Goal: Task Accomplishment & Management: Use online tool/utility

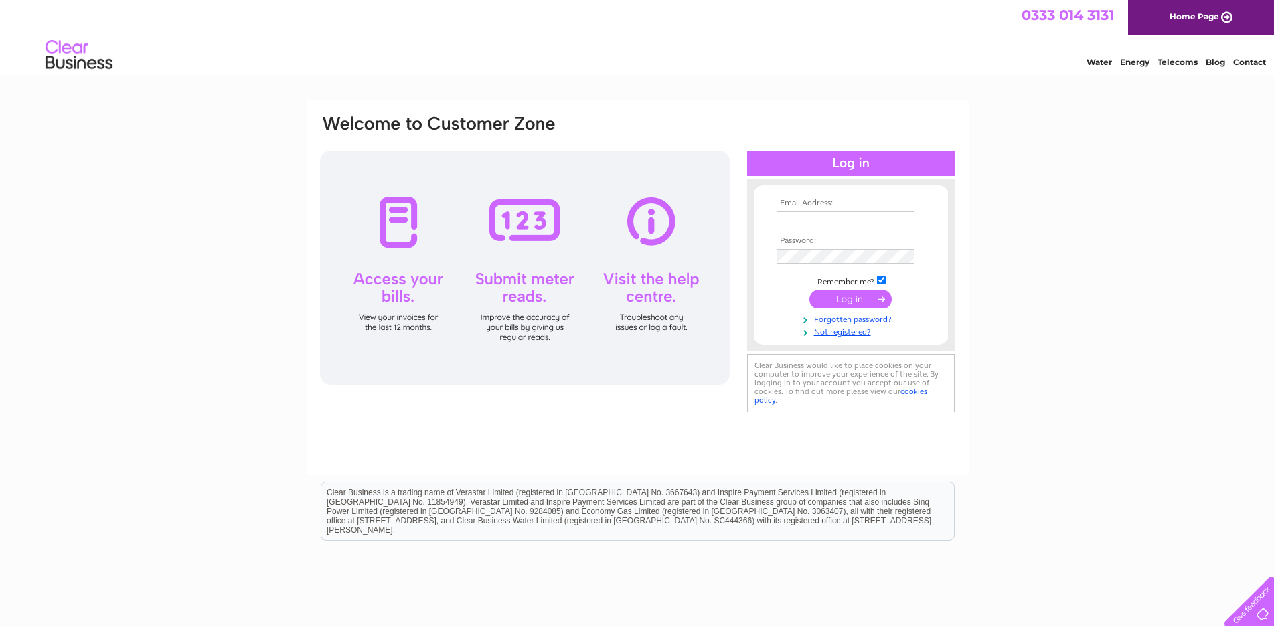
type input "annallenheads@gmail.com"
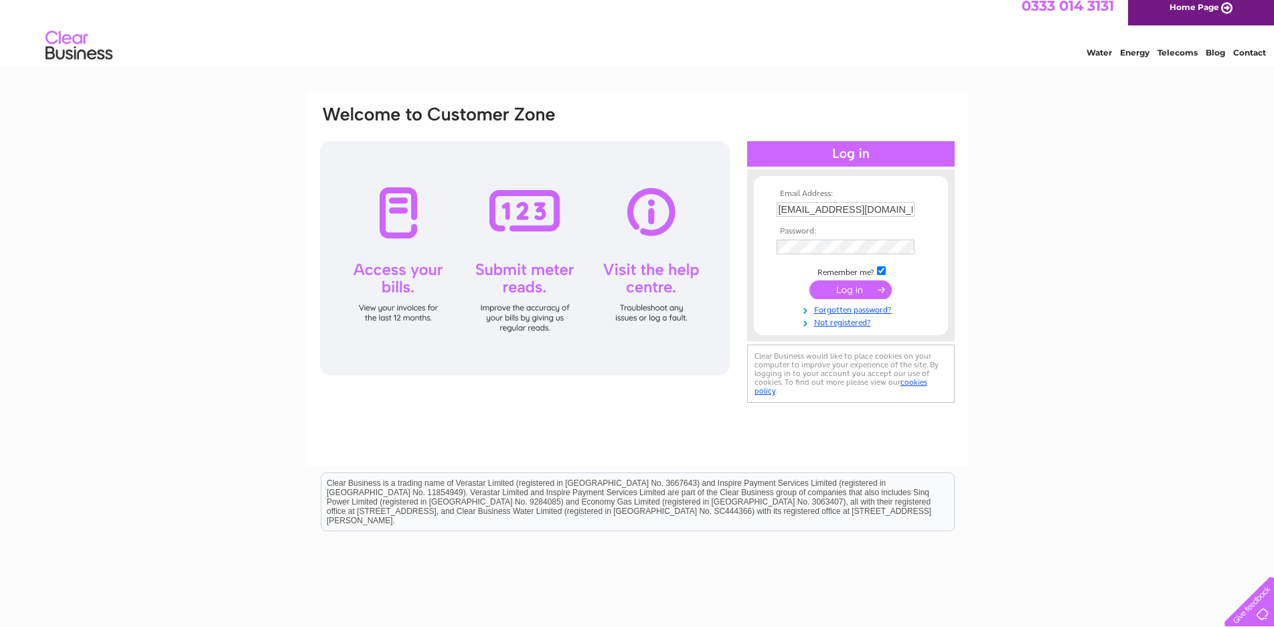
drag, startPoint x: 1285, startPoint y: 80, endPoint x: 1240, endPoint y: 94, distance: 47.0
click at [846, 288] on input "submit" at bounding box center [850, 289] width 82 height 19
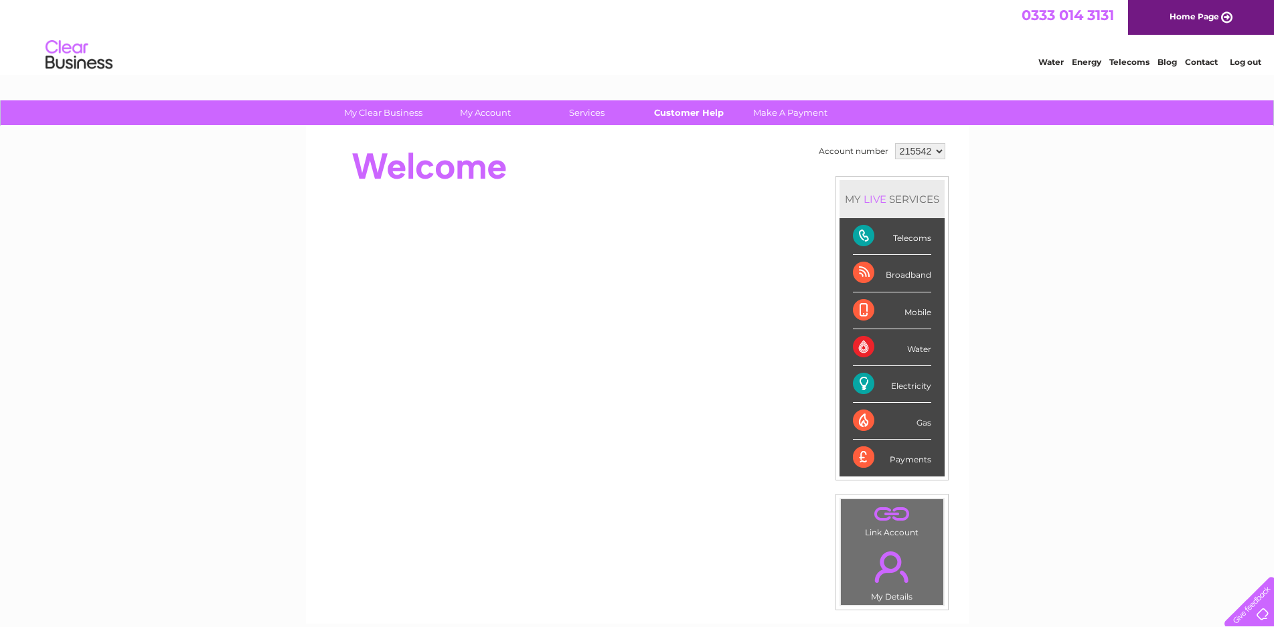
click at [709, 110] on link "Customer Help" at bounding box center [688, 112] width 110 height 25
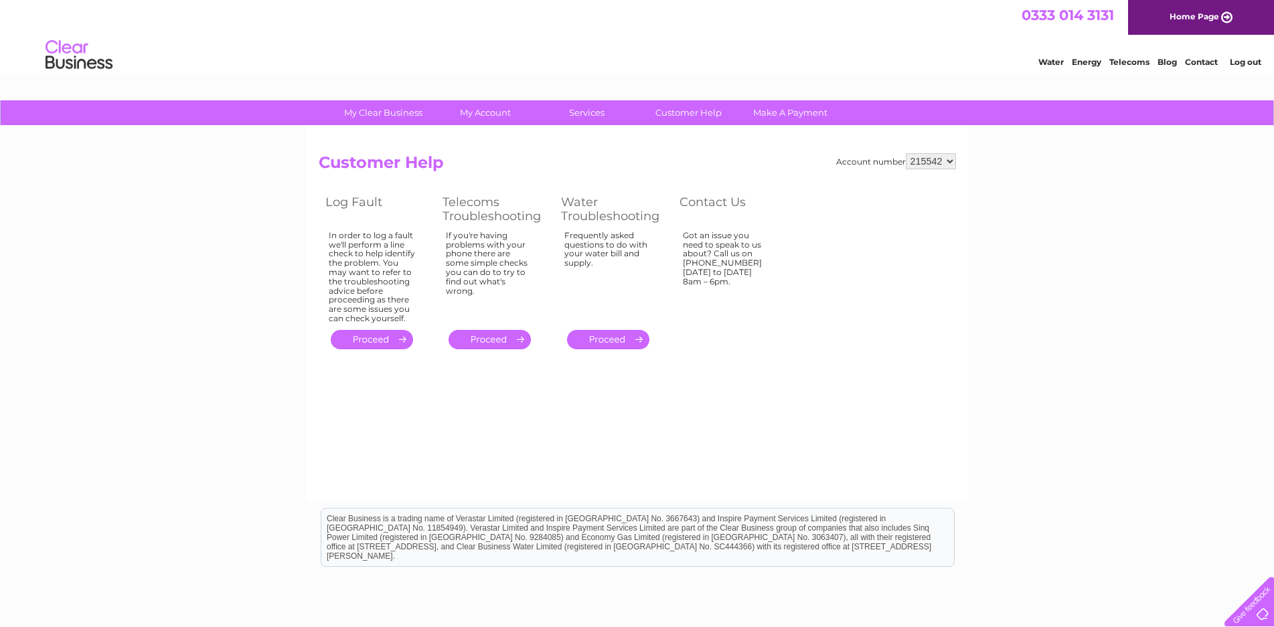
click at [1206, 60] on link "Contact" at bounding box center [1201, 62] width 33 height 10
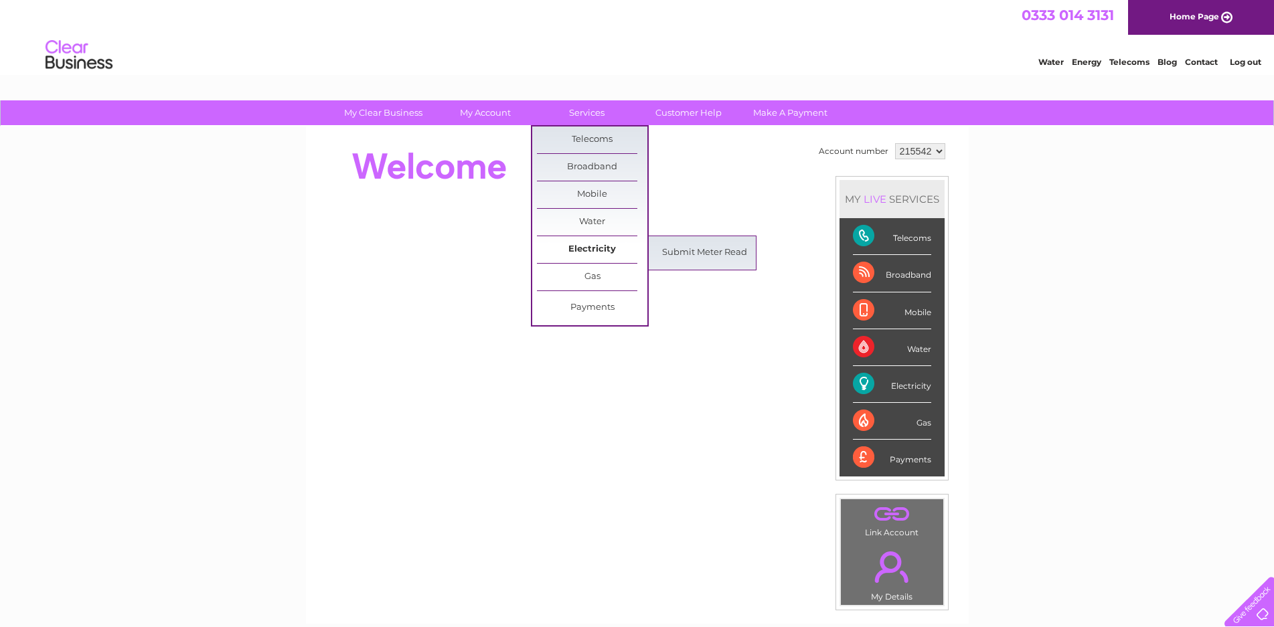
click at [590, 246] on link "Electricity" at bounding box center [592, 249] width 110 height 27
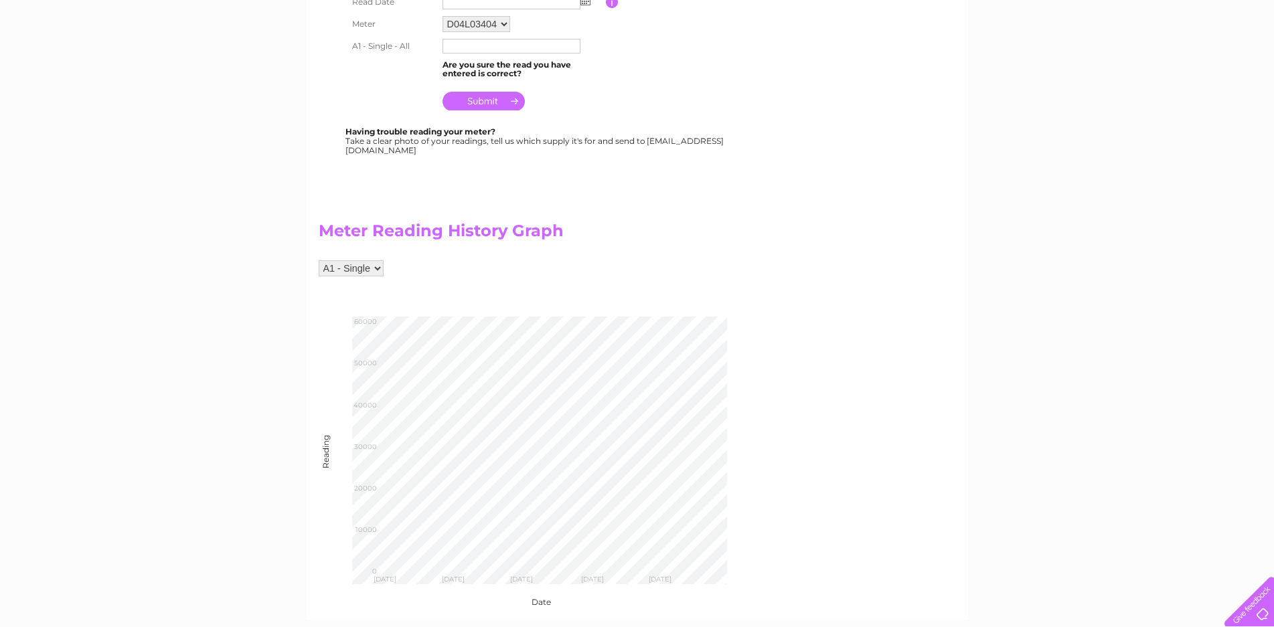
scroll to position [469, 0]
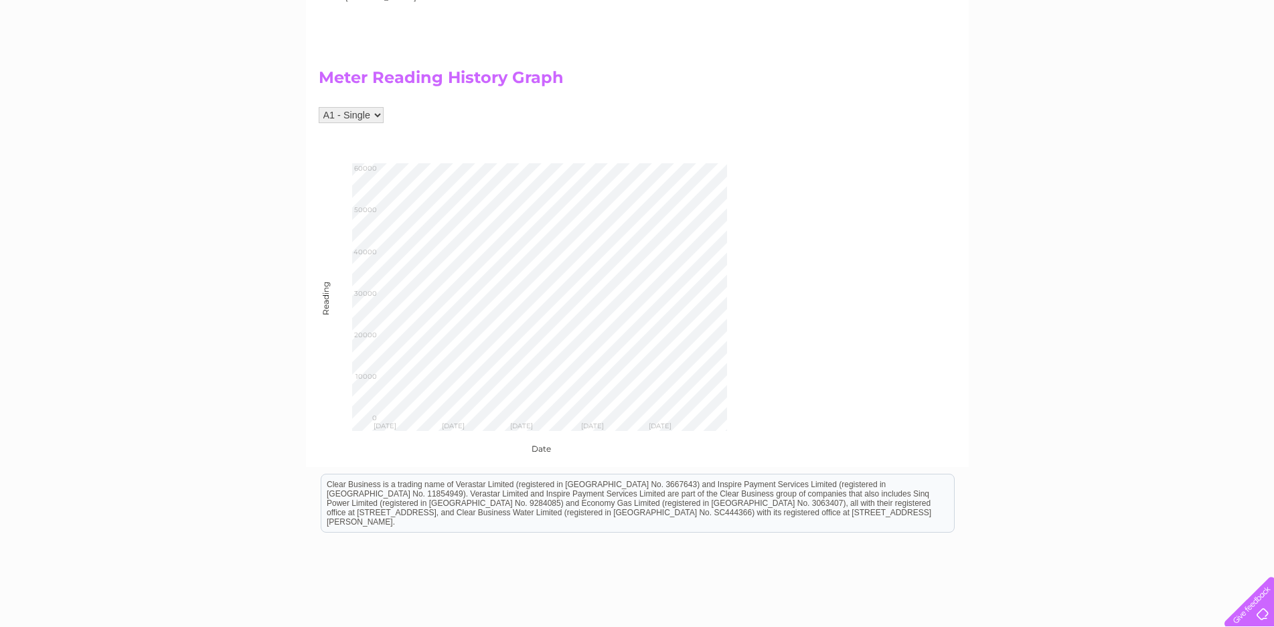
click at [1250, 609] on div at bounding box center [1246, 599] width 55 height 55
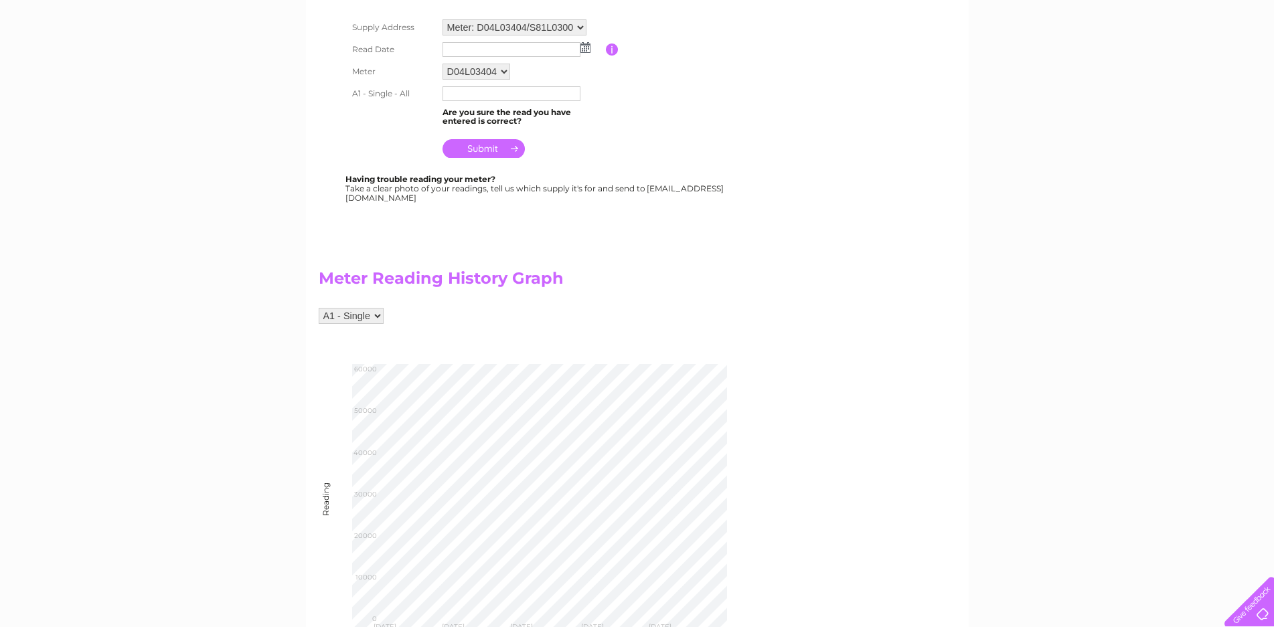
scroll to position [67, 0]
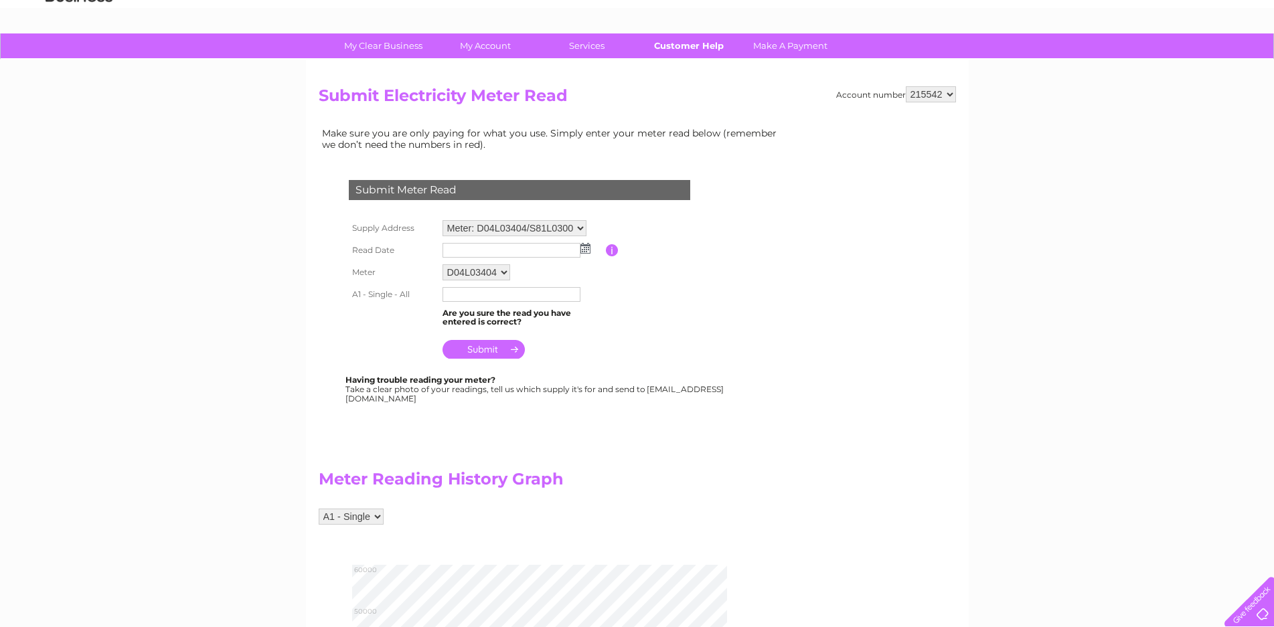
click at [687, 42] on link "Customer Help" at bounding box center [688, 45] width 110 height 25
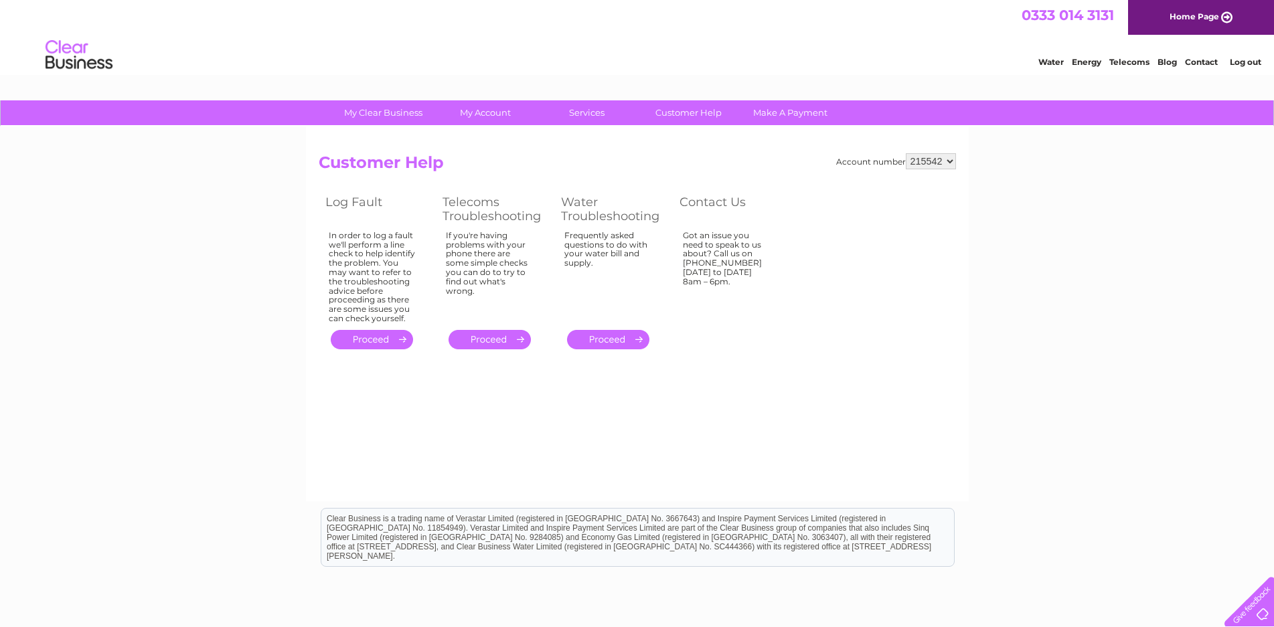
click at [1086, 62] on link "Energy" at bounding box center [1086, 62] width 29 height 10
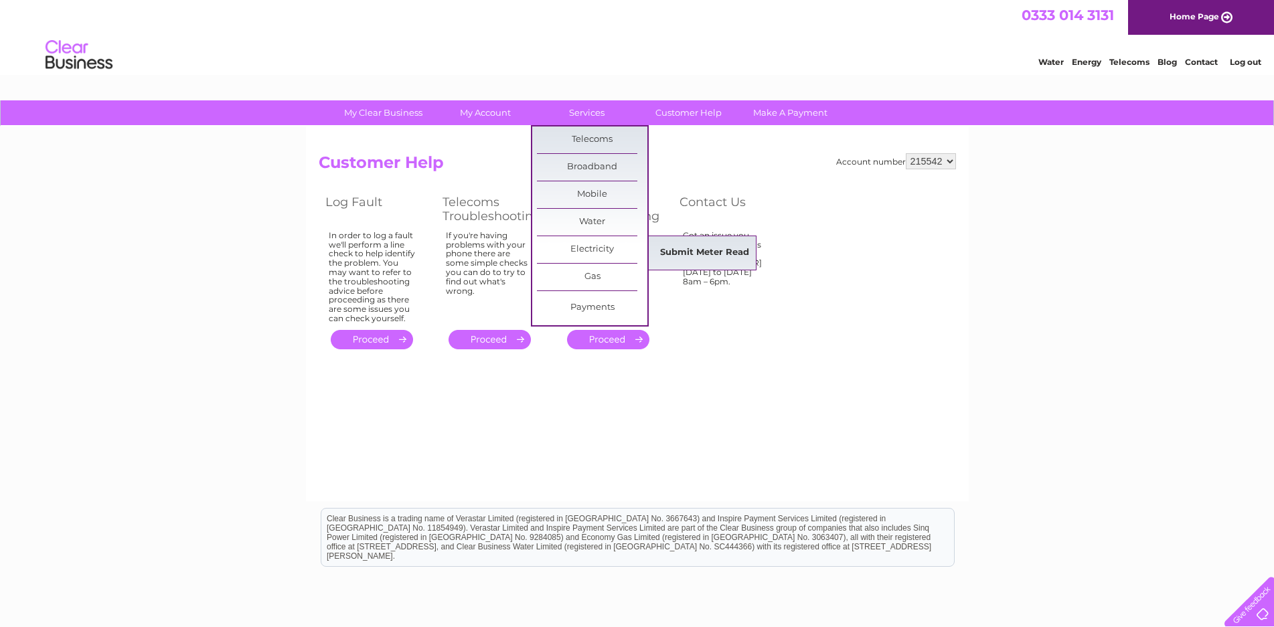
click at [690, 248] on link "Submit Meter Read" at bounding box center [704, 253] width 110 height 27
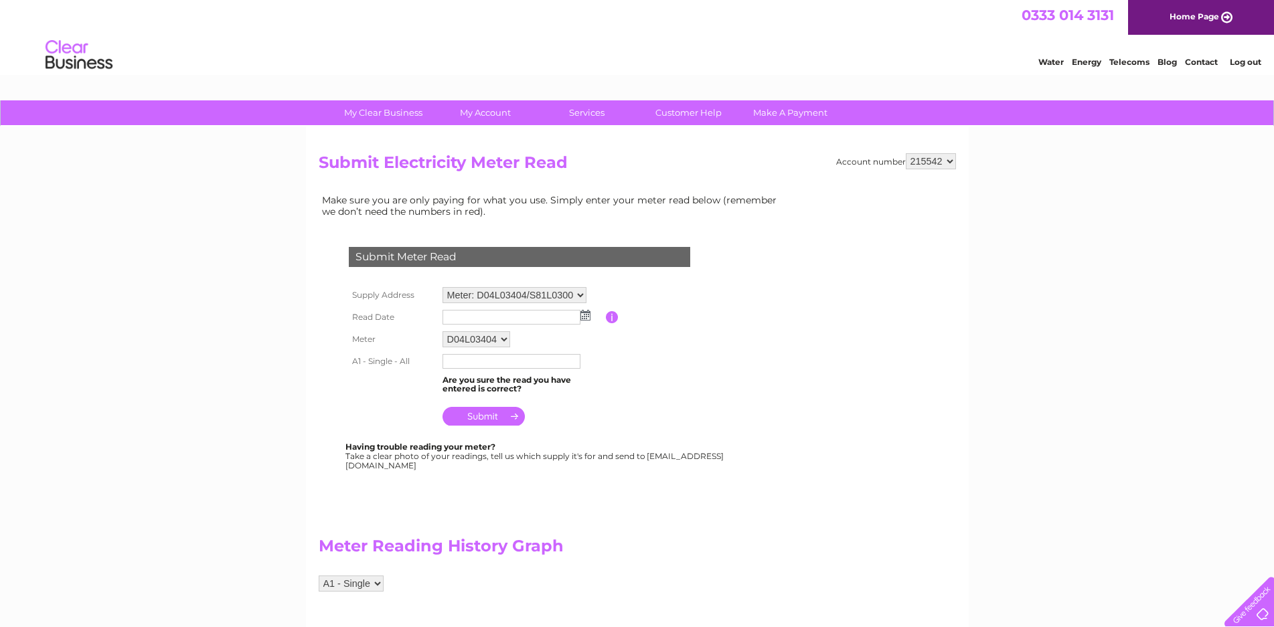
click at [586, 314] on img at bounding box center [585, 315] width 10 height 11
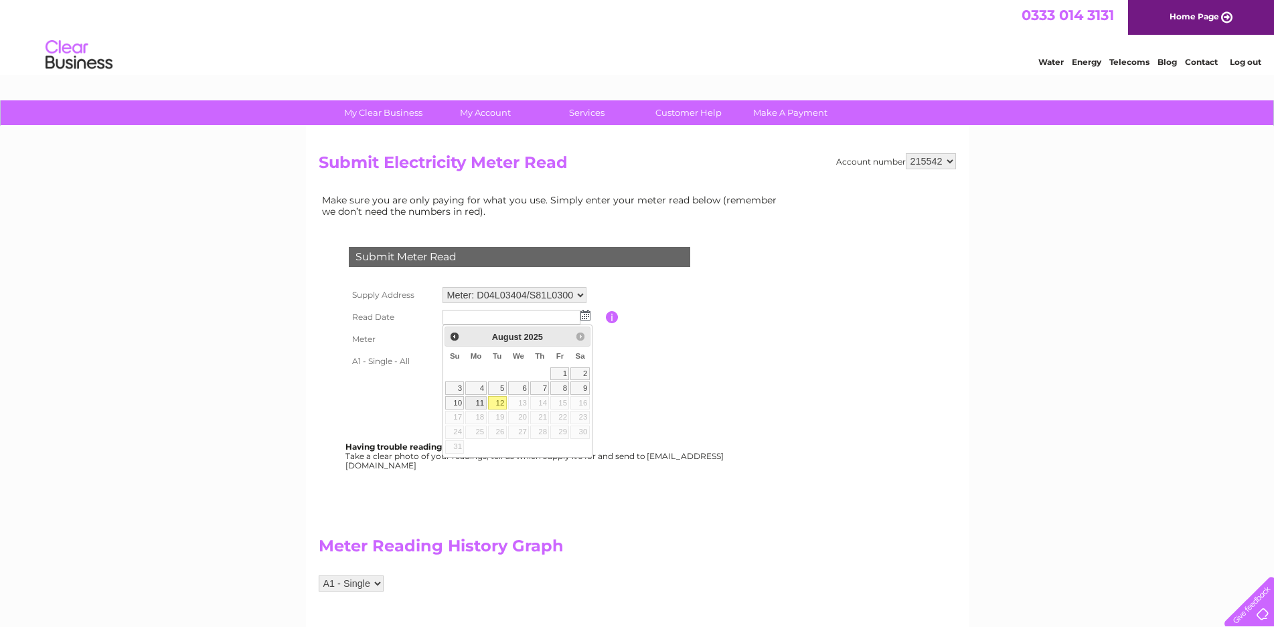
click at [477, 402] on link "11" at bounding box center [475, 402] width 21 height 13
type input "2025/08/11"
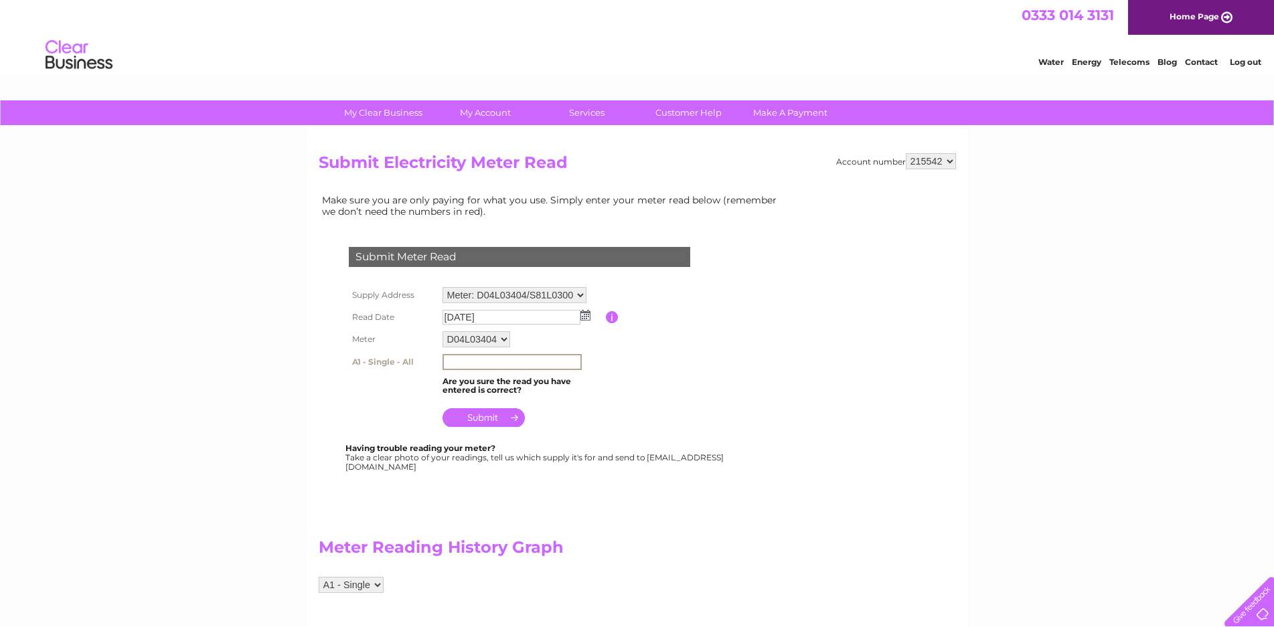
click at [497, 359] on input "text" at bounding box center [512, 362] width 139 height 16
type input "02332"
click at [489, 416] on input "submit" at bounding box center [484, 416] width 82 height 19
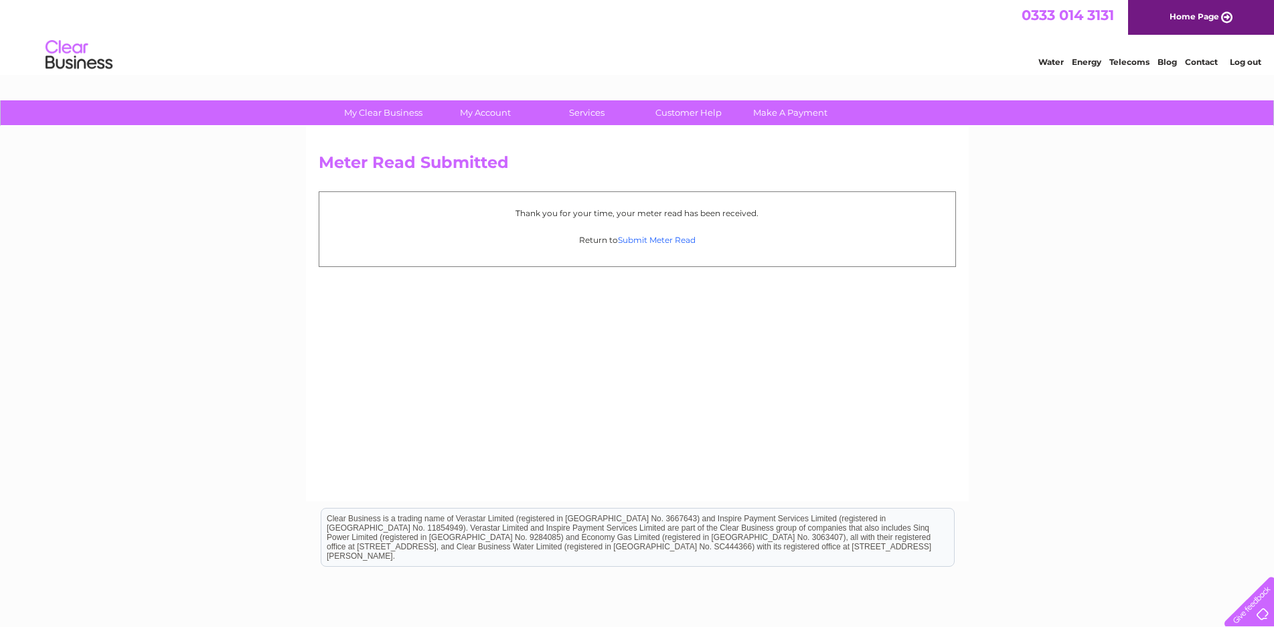
click at [660, 239] on link "Submit Meter Read" at bounding box center [657, 240] width 78 height 10
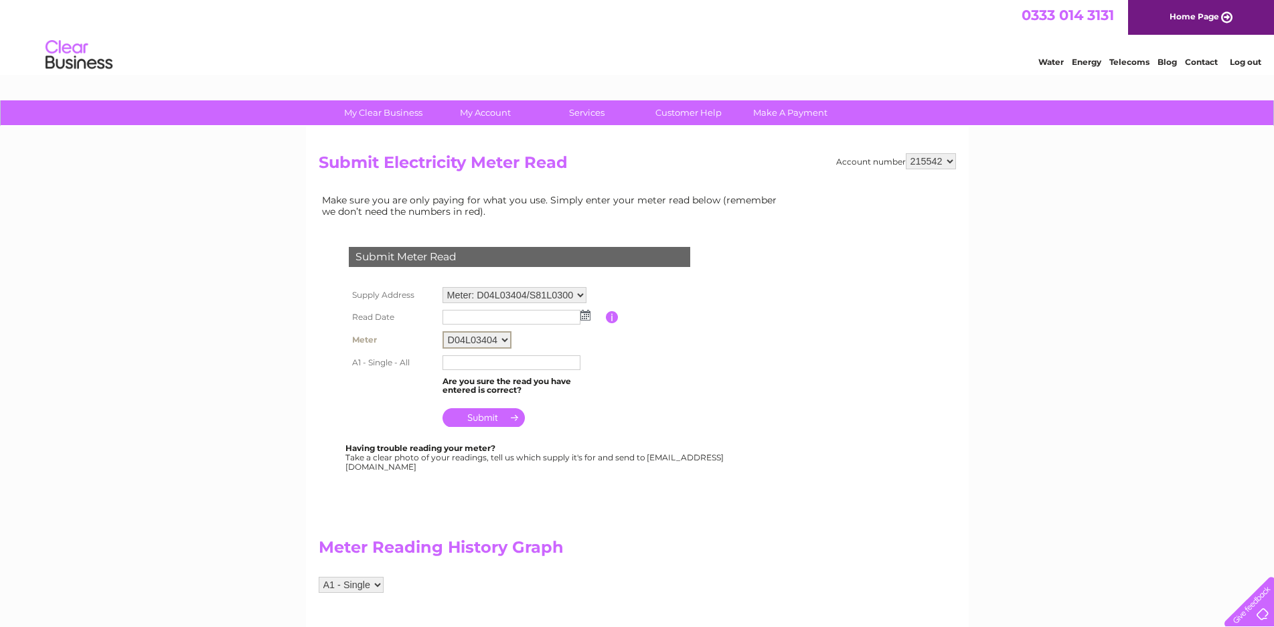
click at [504, 339] on select "D04L03404 S81L03005" at bounding box center [477, 339] width 69 height 17
select select "170438"
click at [443, 331] on select "D04L03404 S81L03005" at bounding box center [477, 339] width 69 height 17
click at [487, 362] on input "text" at bounding box center [512, 362] width 139 height 16
click at [585, 315] on img at bounding box center [585, 315] width 10 height 11
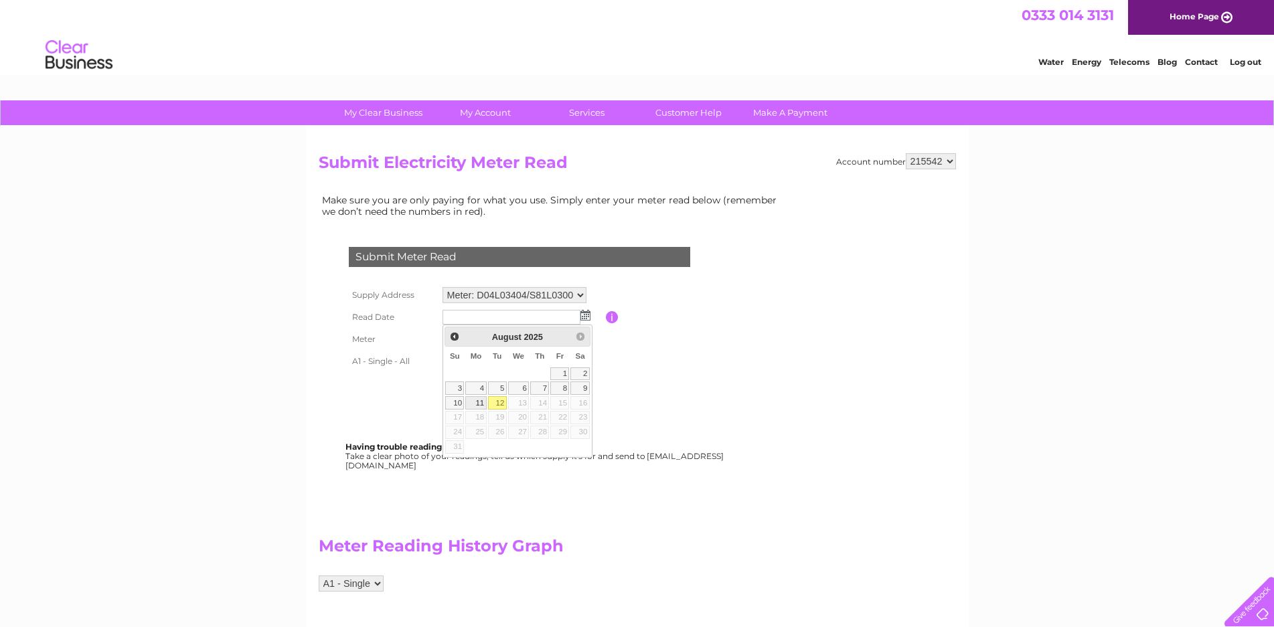
click at [479, 402] on link "11" at bounding box center [475, 402] width 21 height 13
type input "2025/08/11"
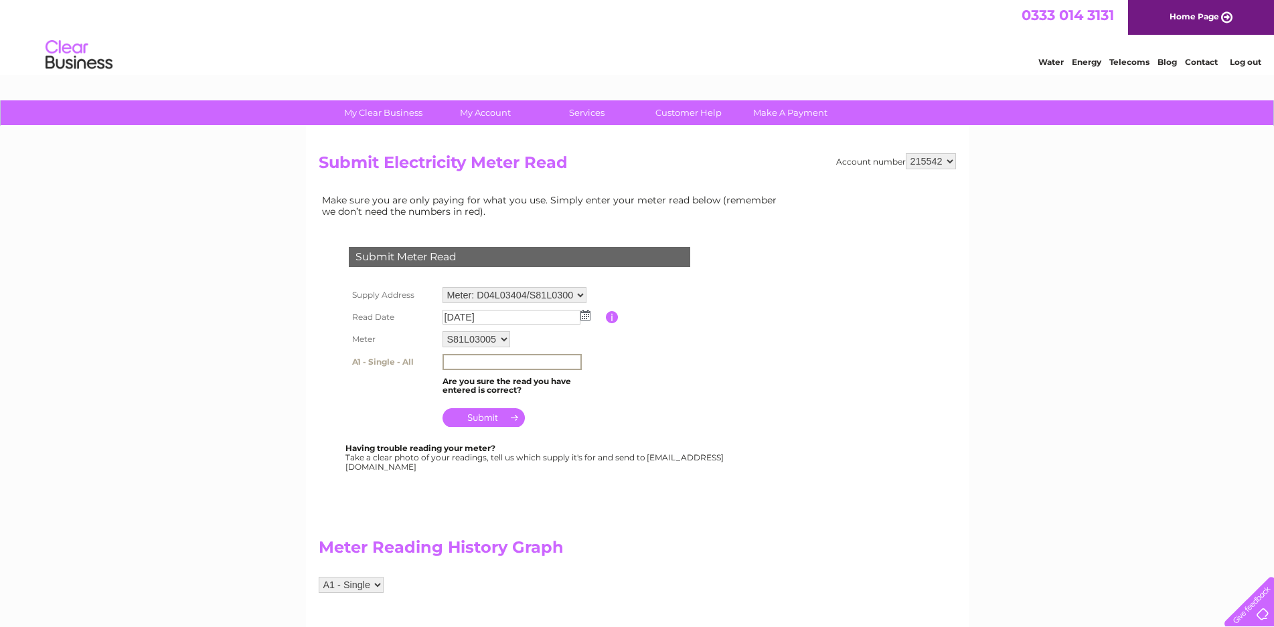
click at [497, 359] on input "text" at bounding box center [512, 362] width 139 height 16
type input "02332"
click at [486, 414] on input "submit" at bounding box center [484, 416] width 82 height 19
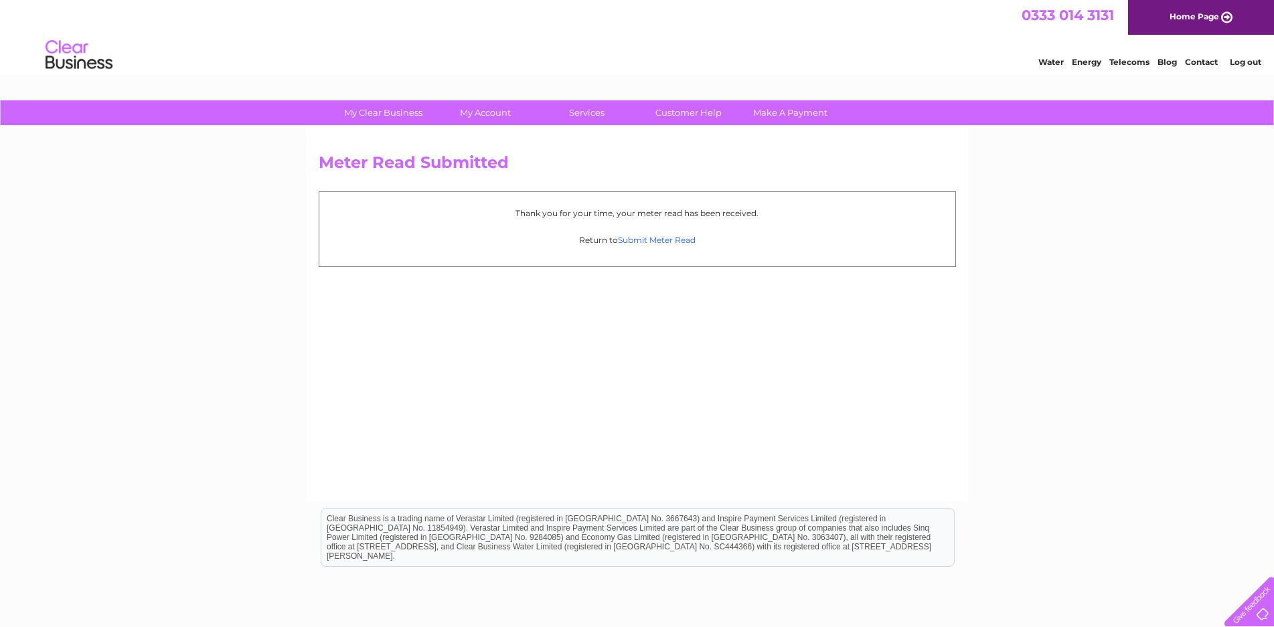
click at [649, 240] on link "Submit Meter Read" at bounding box center [657, 240] width 78 height 10
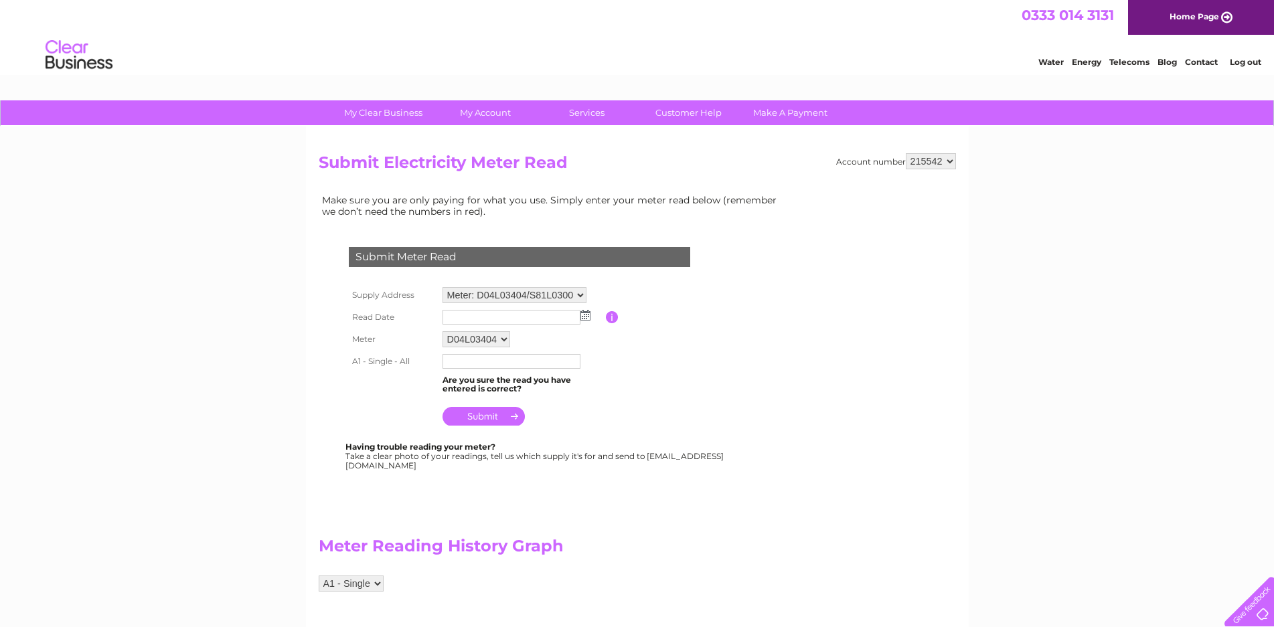
click at [585, 315] on img at bounding box center [585, 315] width 10 height 11
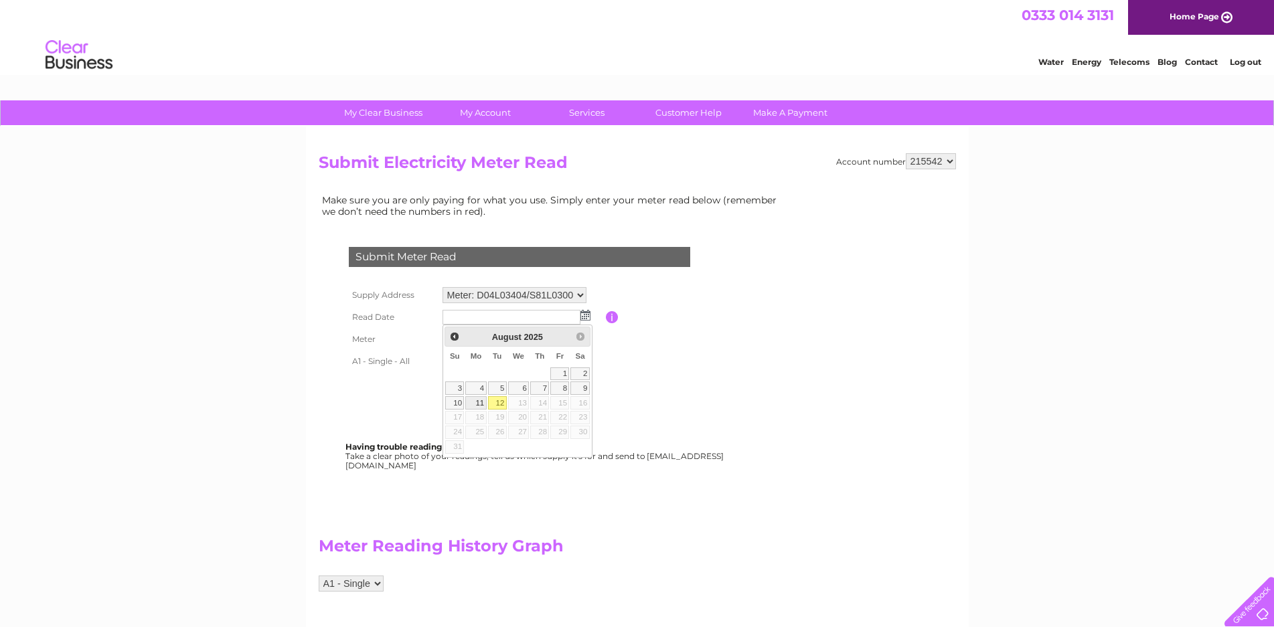
click at [479, 398] on link "11" at bounding box center [475, 402] width 21 height 13
type input "2025/08/11"
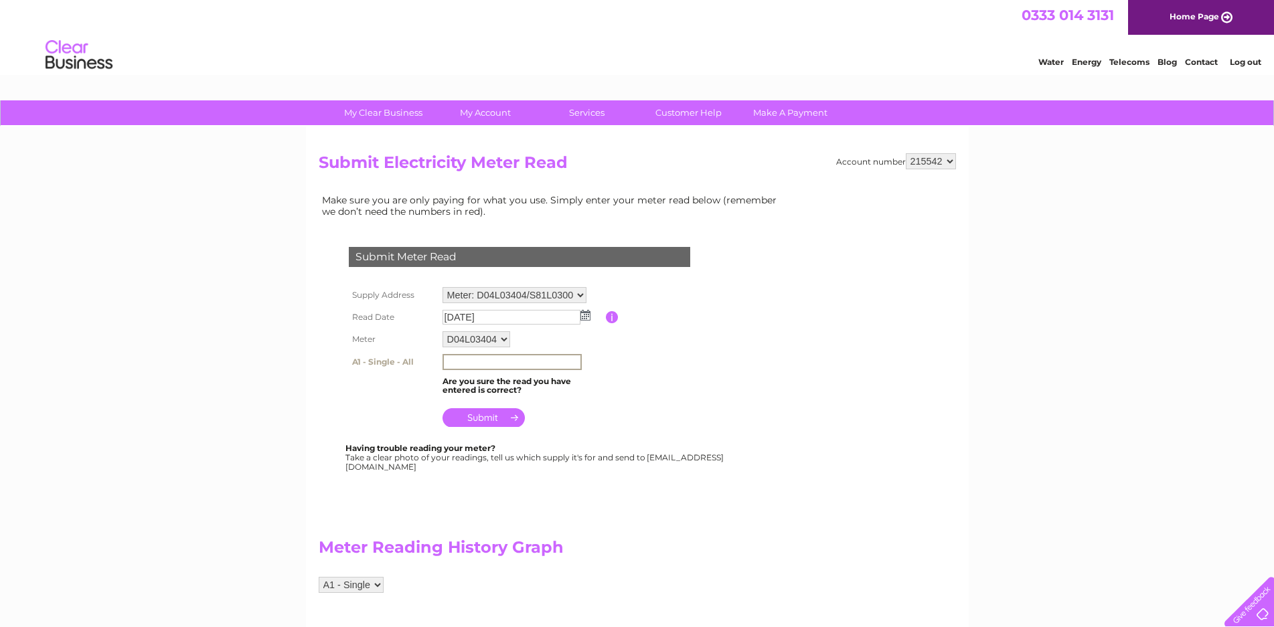
click at [495, 358] on input "text" at bounding box center [512, 362] width 139 height 16
type input "52217"
click at [504, 339] on select "D04L03404 S81L03005" at bounding box center [477, 339] width 69 height 17
click at [625, 390] on table "Supply Address Meter: D04L03404/S81L03005 - Allenheads Inn, Allenheads, Hexham,…" at bounding box center [535, 357] width 380 height 147
click at [487, 414] on input "submit" at bounding box center [484, 416] width 82 height 19
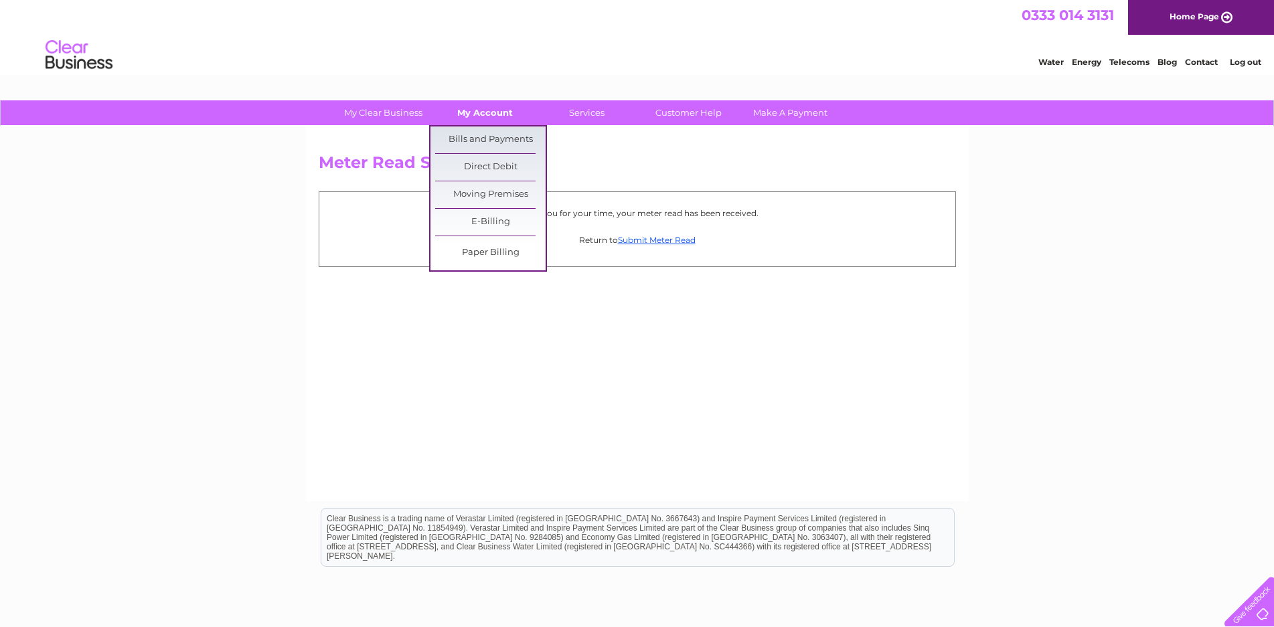
click at [491, 108] on link "My Account" at bounding box center [485, 112] width 110 height 25
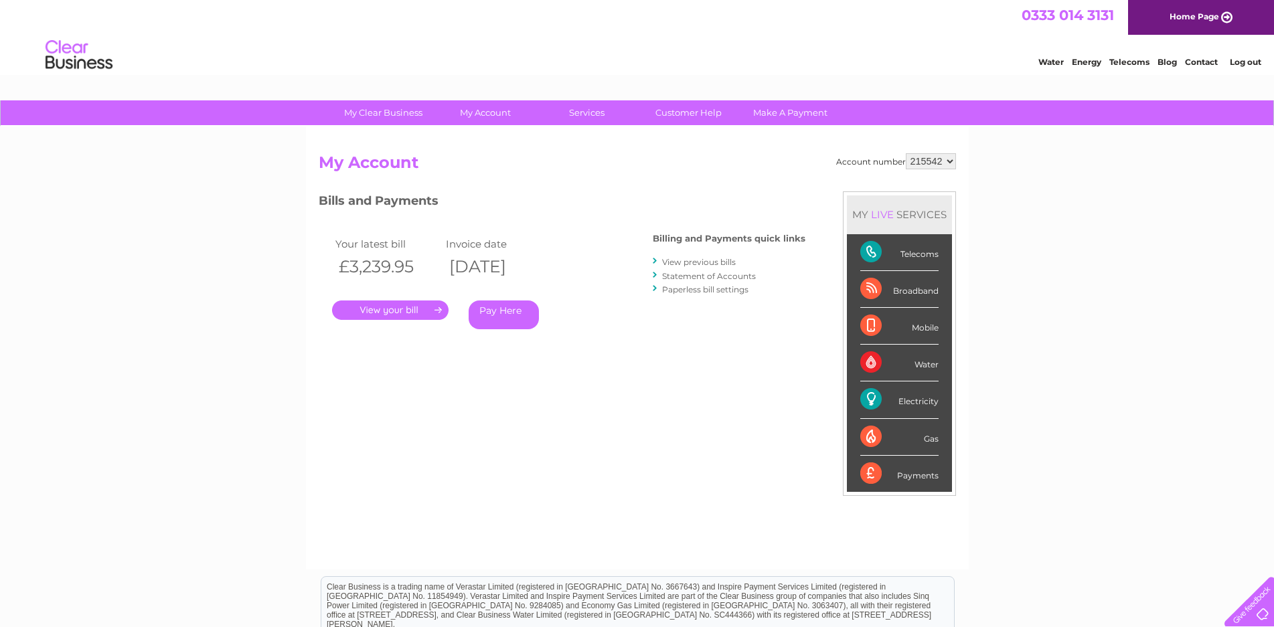
click at [409, 309] on link "." at bounding box center [390, 310] width 116 height 19
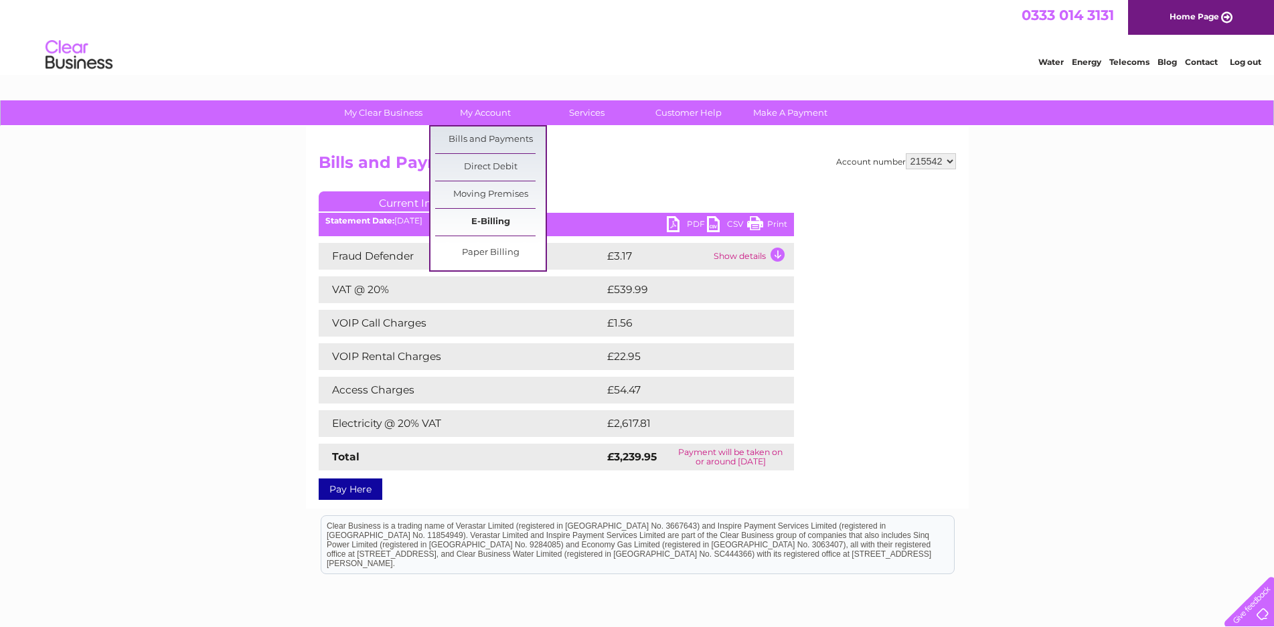
click at [501, 221] on link "E-Billing" at bounding box center [490, 222] width 110 height 27
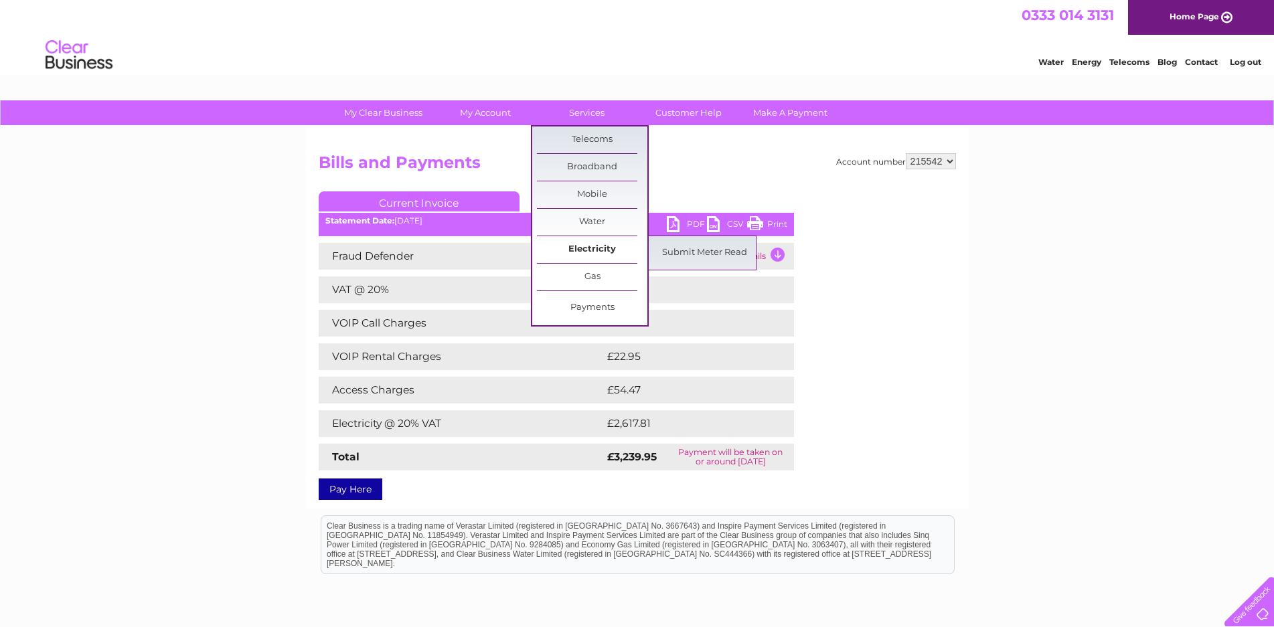
click at [588, 248] on link "Electricity" at bounding box center [592, 249] width 110 height 27
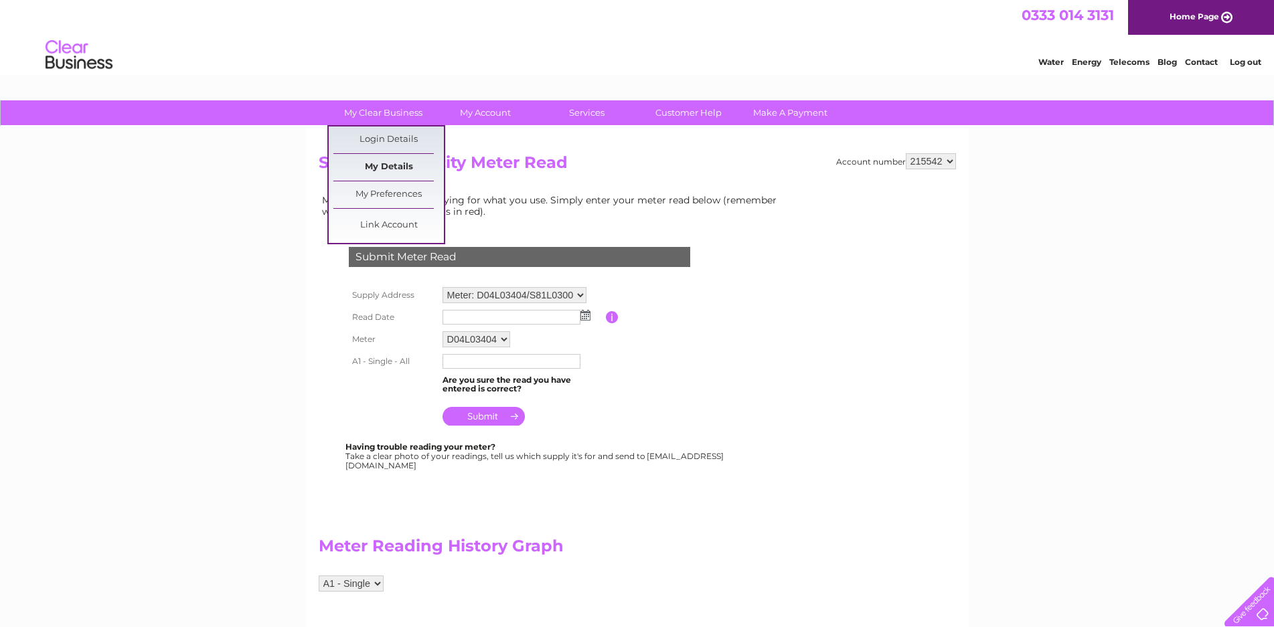
click at [407, 164] on link "My Details" at bounding box center [388, 167] width 110 height 27
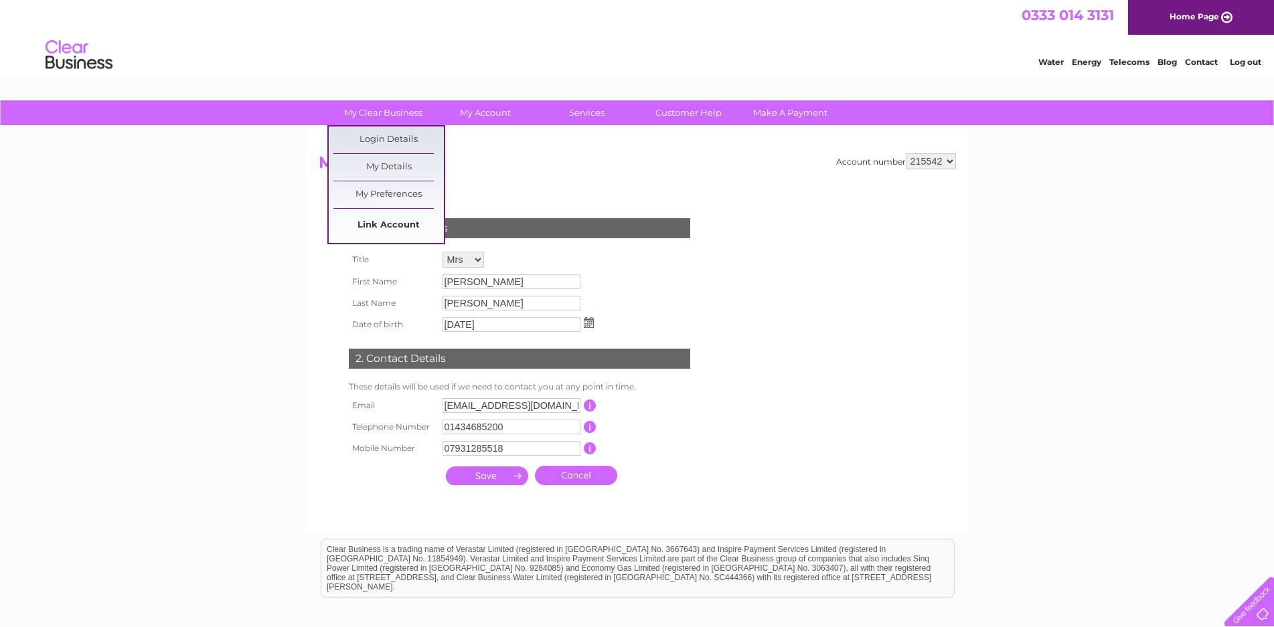
click at [393, 223] on link "Link Account" at bounding box center [388, 225] width 110 height 27
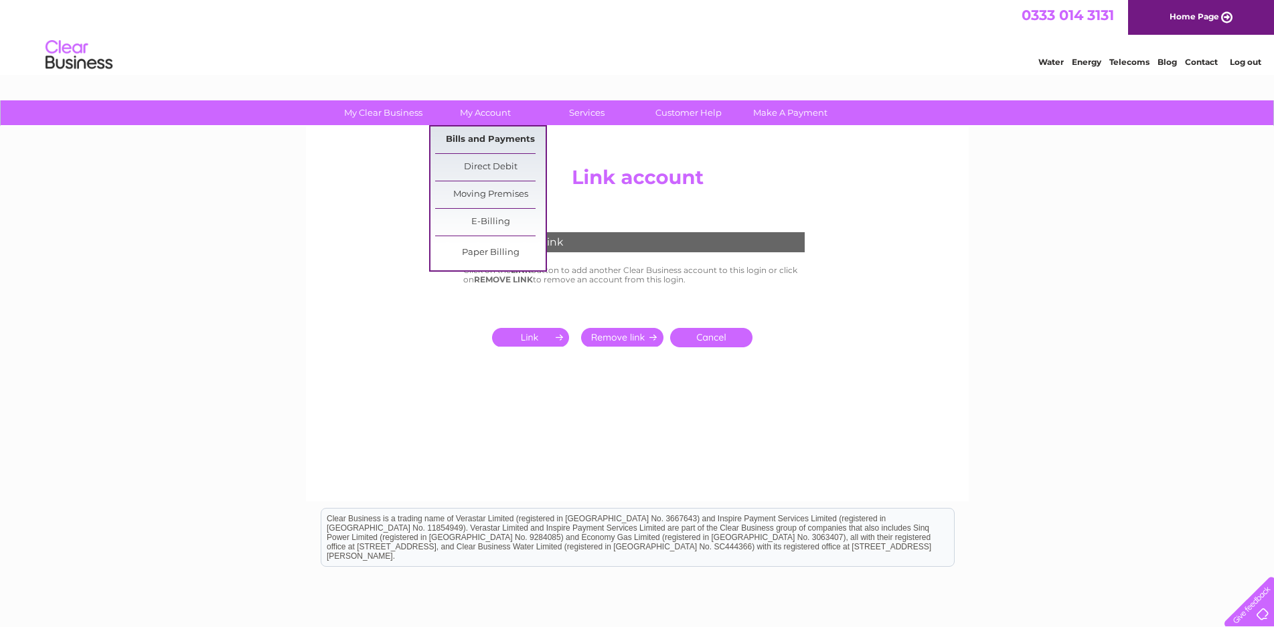
click at [507, 137] on link "Bills and Payments" at bounding box center [490, 140] width 110 height 27
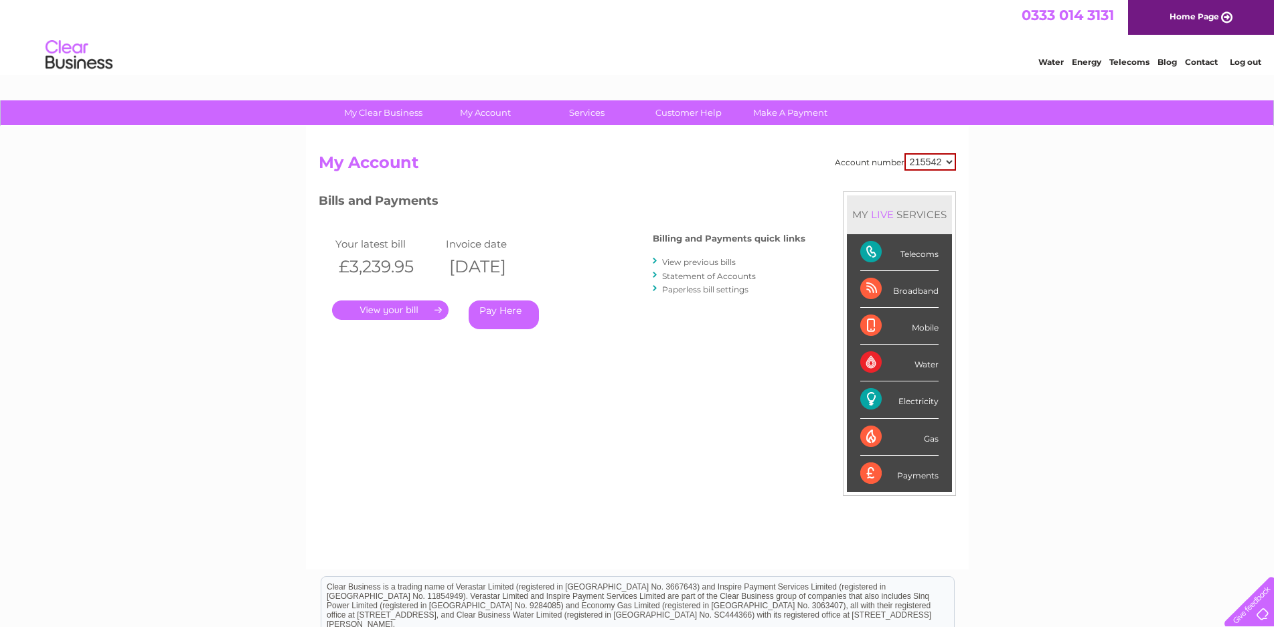
click at [699, 260] on link "View previous bills" at bounding box center [699, 262] width 74 height 10
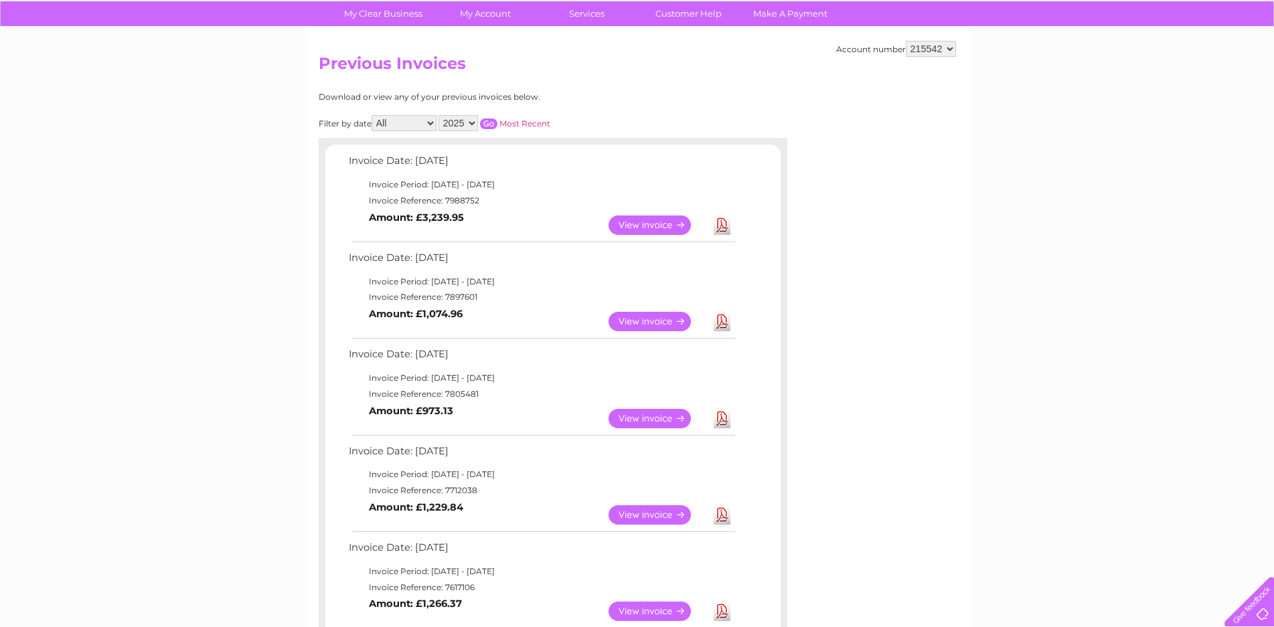
scroll to position [96, 0]
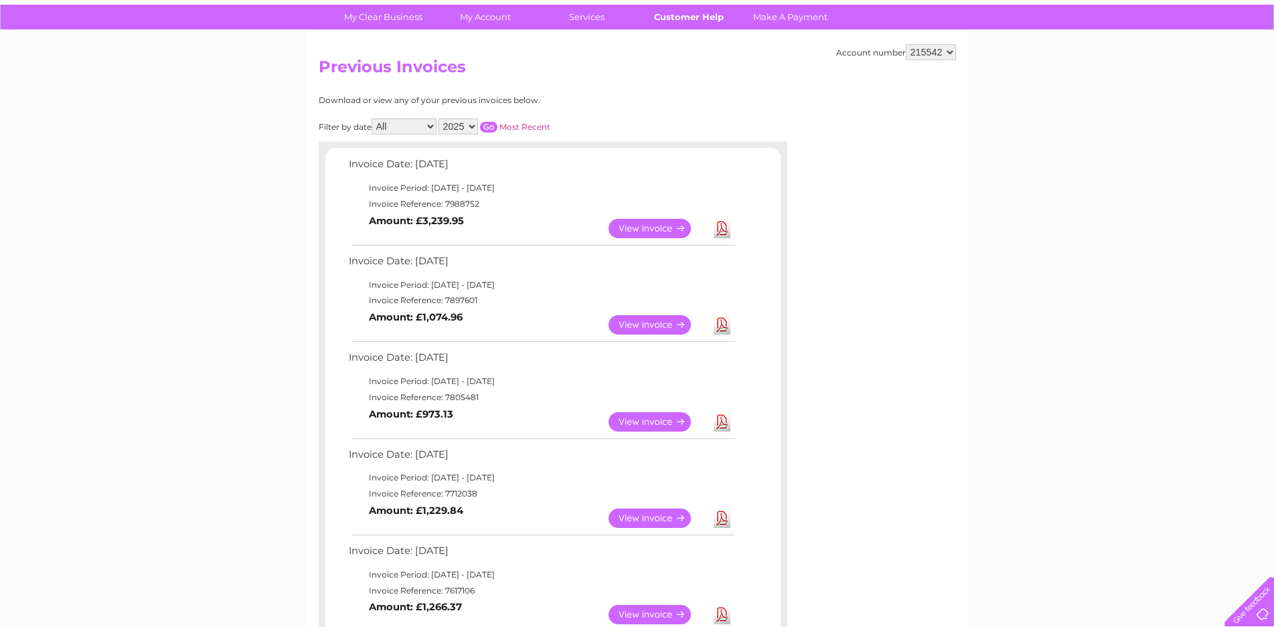
click at [703, 13] on link "Customer Help" at bounding box center [688, 17] width 110 height 25
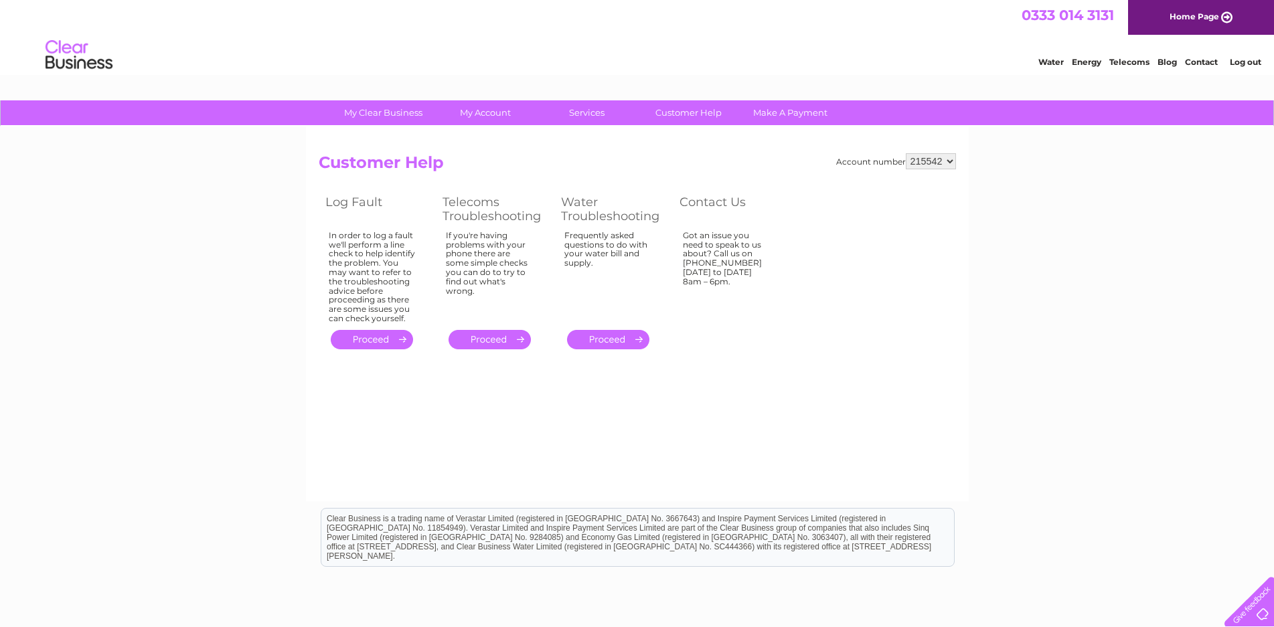
click at [635, 339] on link "." at bounding box center [608, 339] width 82 height 19
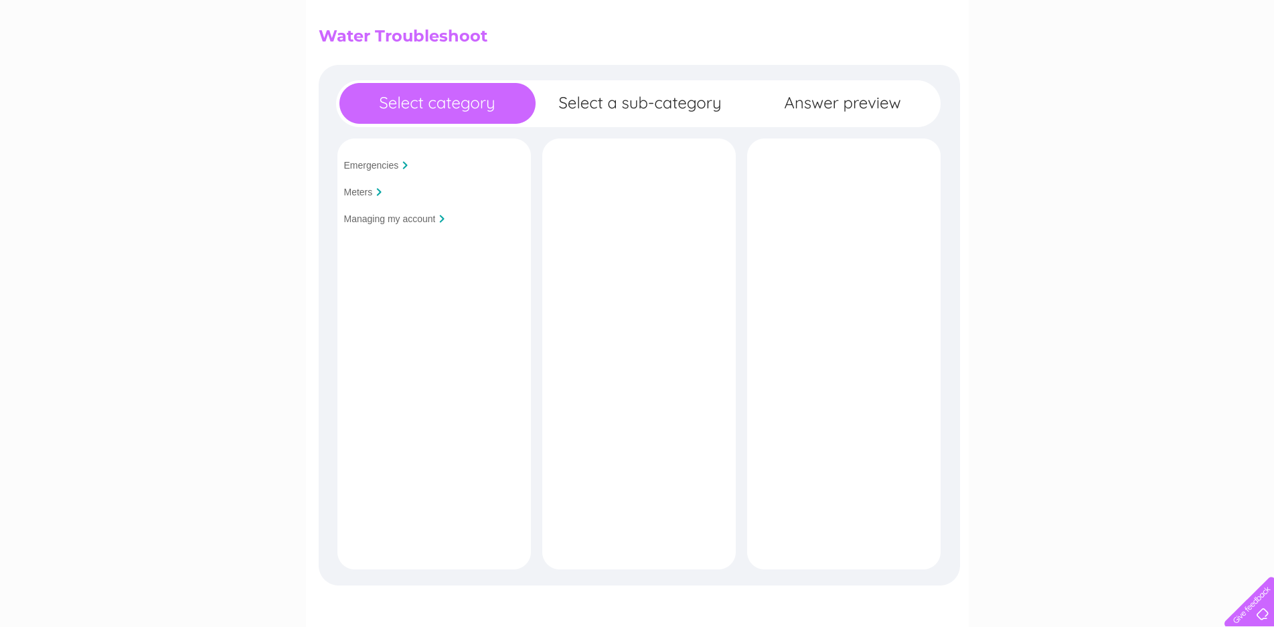
scroll to position [134, 0]
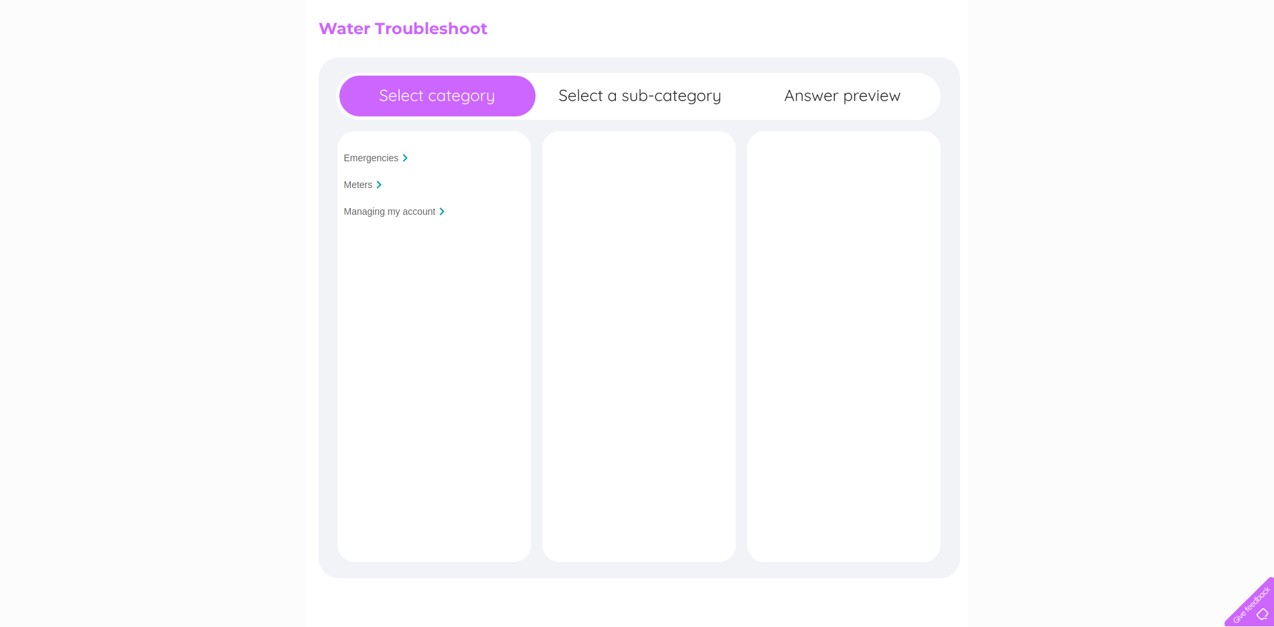
click at [376, 183] on div at bounding box center [378, 185] width 5 height 8
click at [354, 184] on input "Meters" at bounding box center [358, 184] width 29 height 11
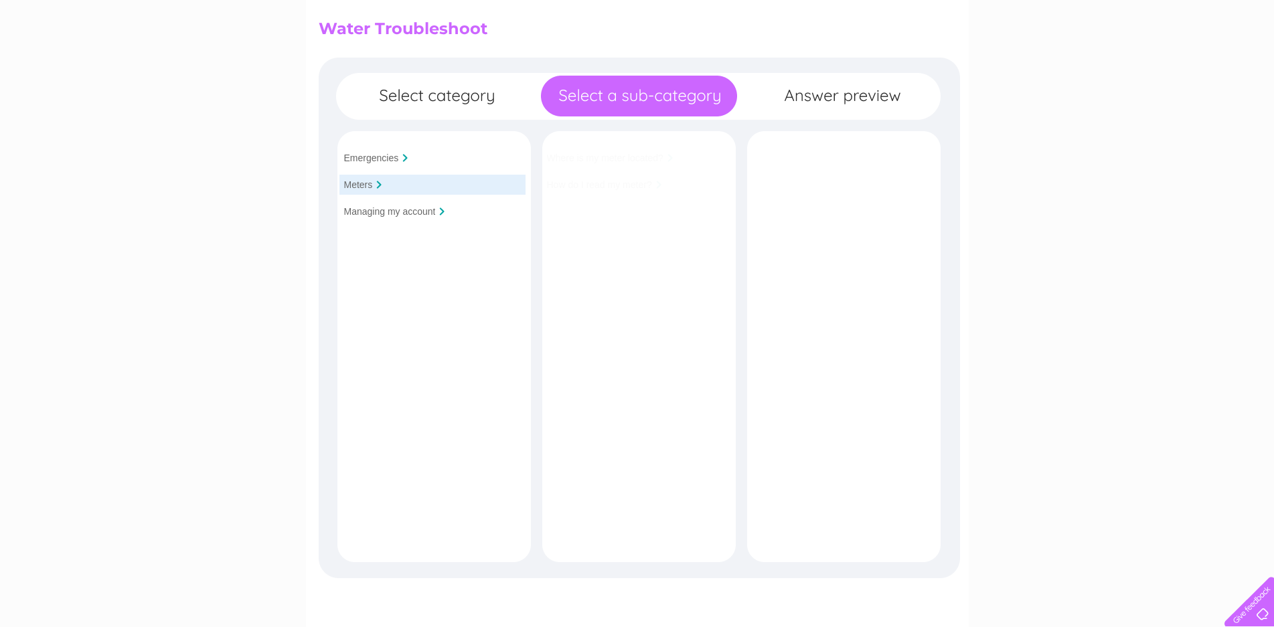
click at [354, 184] on input "Meters" at bounding box center [358, 184] width 29 height 11
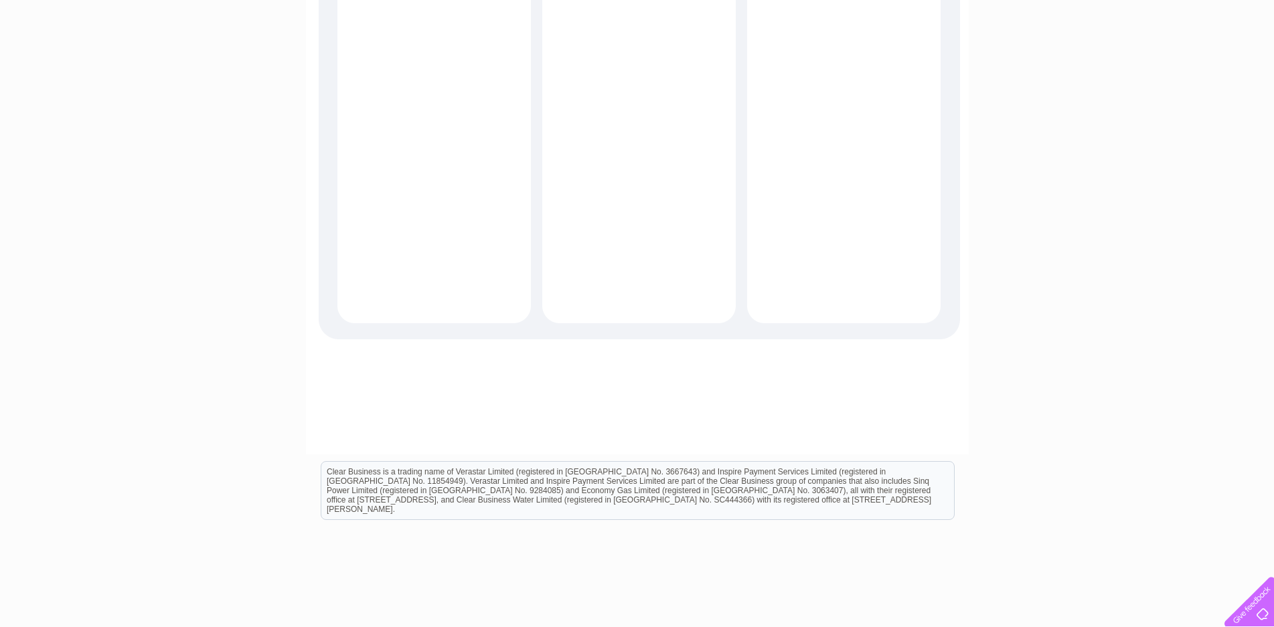
scroll to position [104, 0]
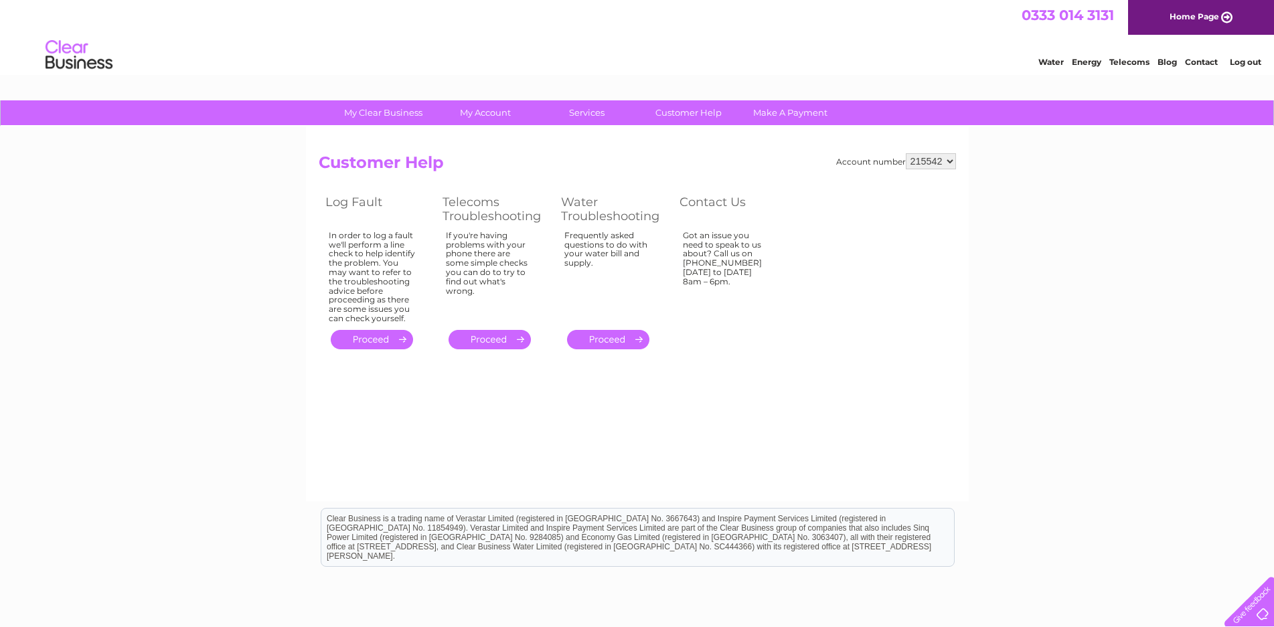
click at [1256, 603] on div at bounding box center [1246, 599] width 55 height 55
